Goal: Information Seeking & Learning: Learn about a topic

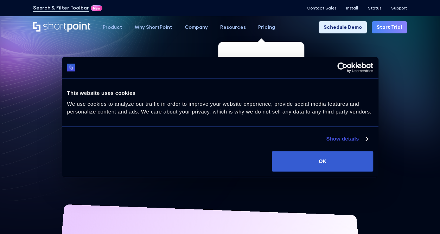
click at [258, 28] on div "Pricing" at bounding box center [266, 27] width 17 height 7
click at [262, 27] on div "Pricing" at bounding box center [266, 27] width 17 height 7
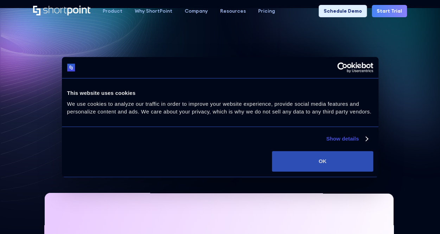
click at [307, 160] on button "OK" at bounding box center [322, 161] width 101 height 20
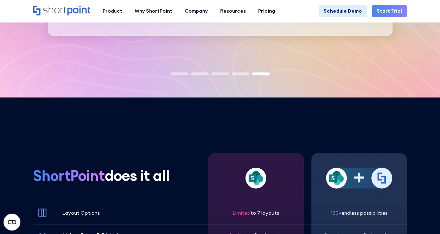
scroll to position [1652, 0]
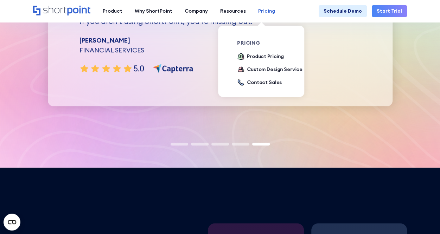
click at [259, 12] on div "Pricing" at bounding box center [266, 10] width 17 height 7
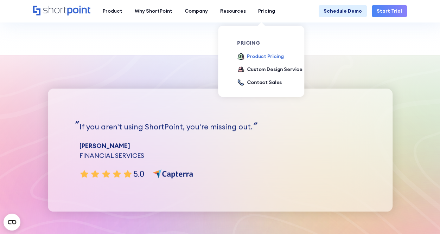
click at [256, 57] on div "Product Pricing" at bounding box center [265, 56] width 37 height 7
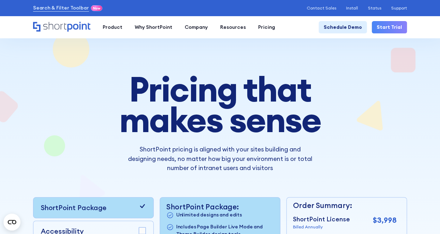
scroll to position [141, 0]
